Goal: Information Seeking & Learning: Understand process/instructions

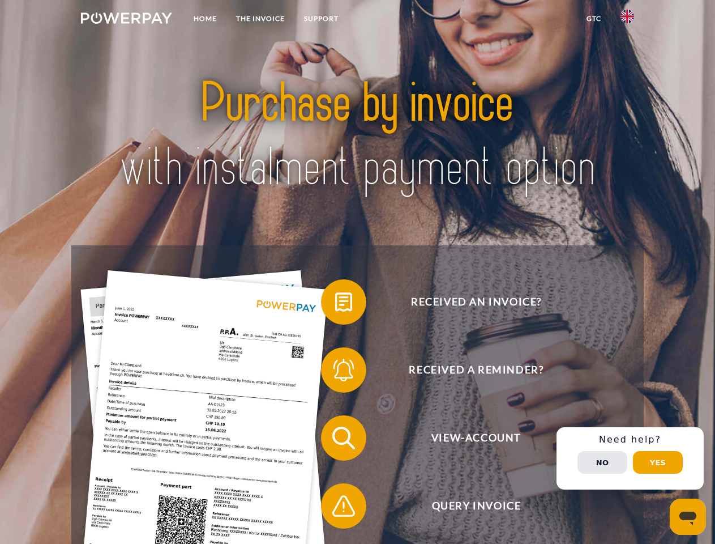
click at [126, 20] on img at bounding box center [126, 17] width 91 height 11
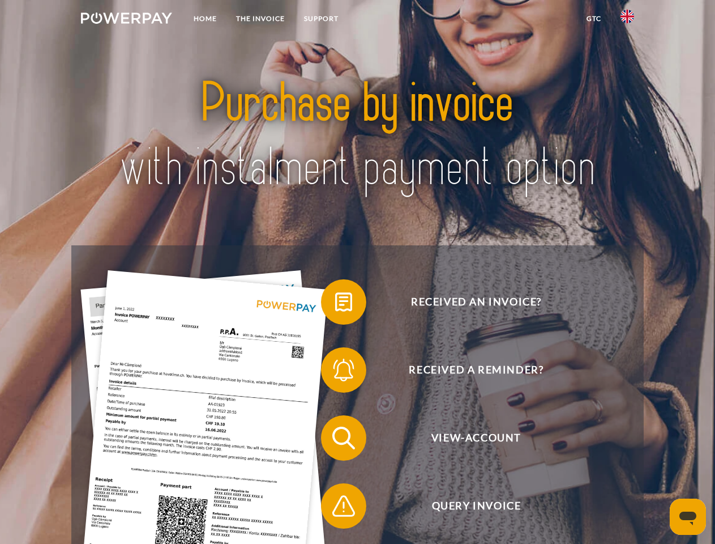
click at [628, 20] on img at bounding box center [628, 17] width 14 height 14
click at [594, 19] on link "GTC" at bounding box center [594, 18] width 34 height 20
click at [335, 304] on span at bounding box center [327, 302] width 57 height 57
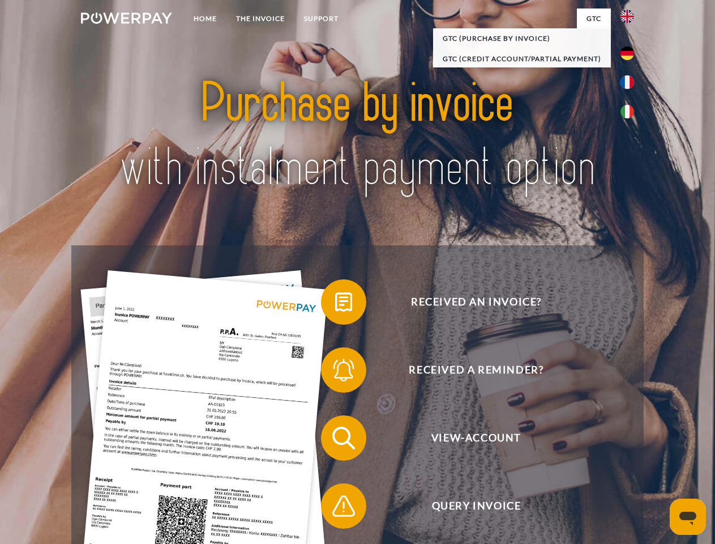
click at [335, 372] on span at bounding box center [327, 370] width 57 height 57
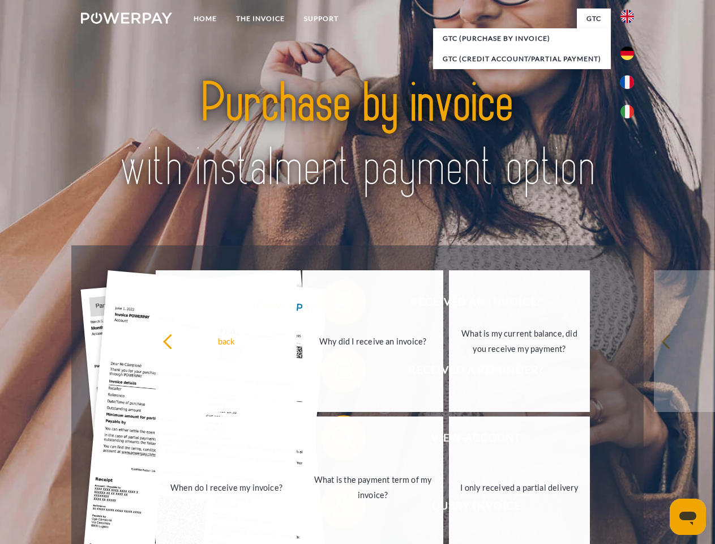
click at [335, 440] on link "What is the payment term of my invoice?" at bounding box center [372, 487] width 141 height 142
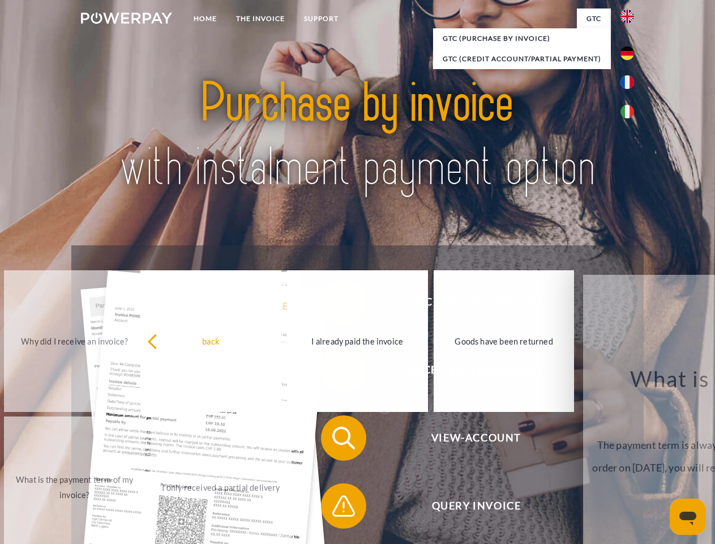
click at [335, 508] on span at bounding box center [327, 506] width 57 height 57
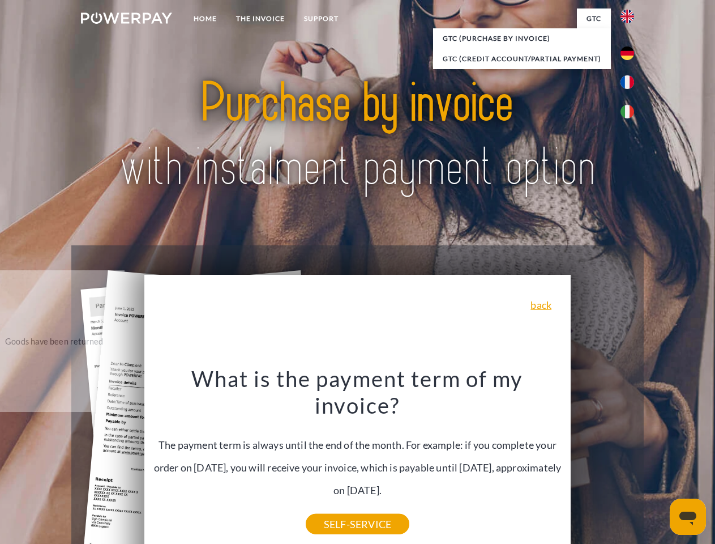
click at [630, 458] on div "Received an invoice? Received a reminder? View-Account Query Invoice" at bounding box center [357, 471] width 572 height 453
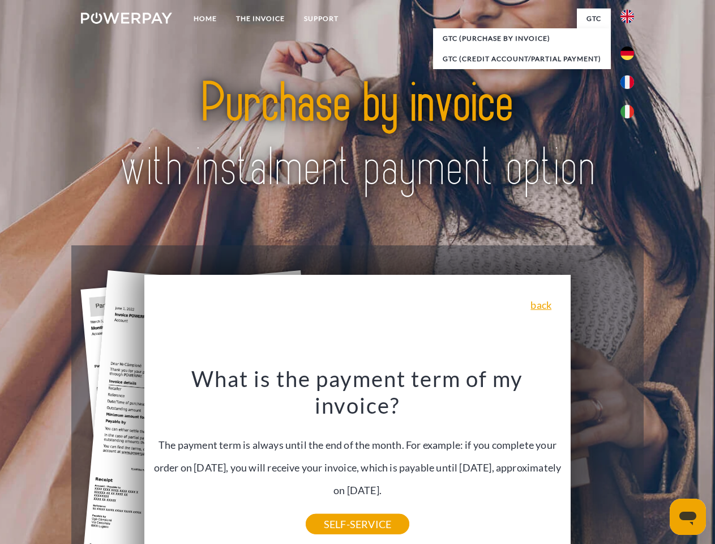
click at [603, 461] on span "View-Account" at bounding box center [477, 437] width 278 height 45
click at [658, 462] on header "Home THE INVOICE Support" at bounding box center [357, 391] width 715 height 782
